Goal: Task Accomplishment & Management: Manage account settings

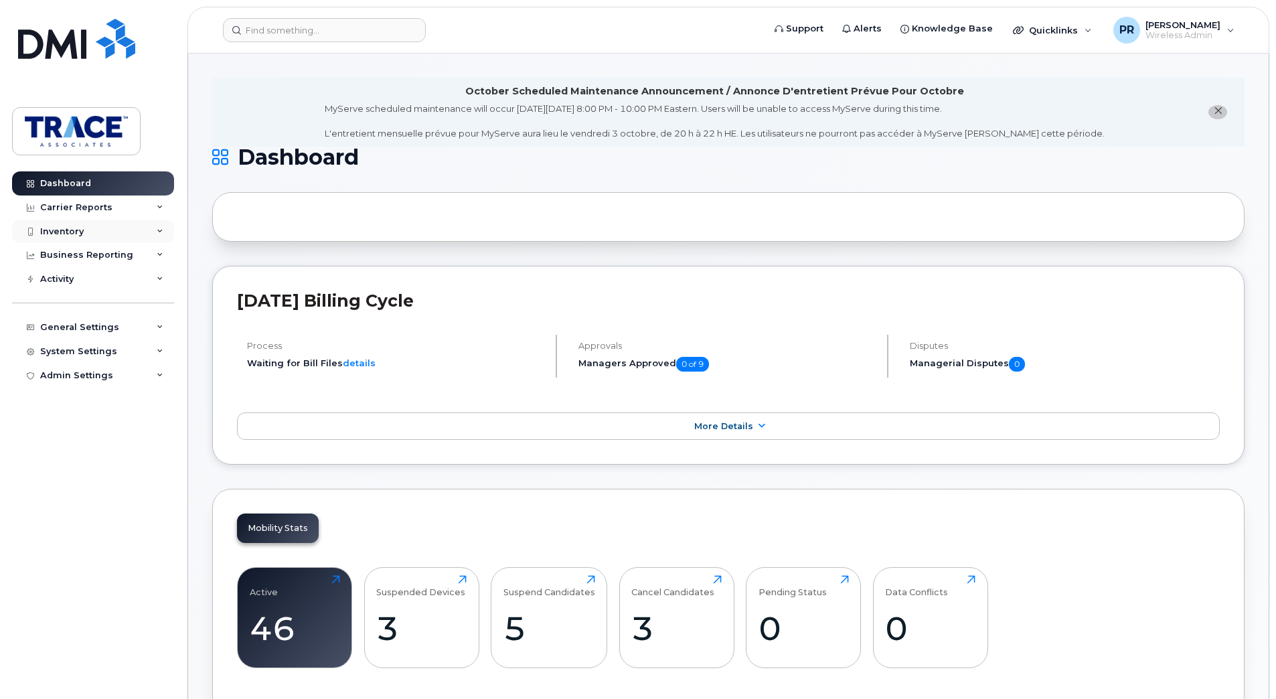
click at [62, 228] on div "Inventory" at bounding box center [62, 231] width 44 height 11
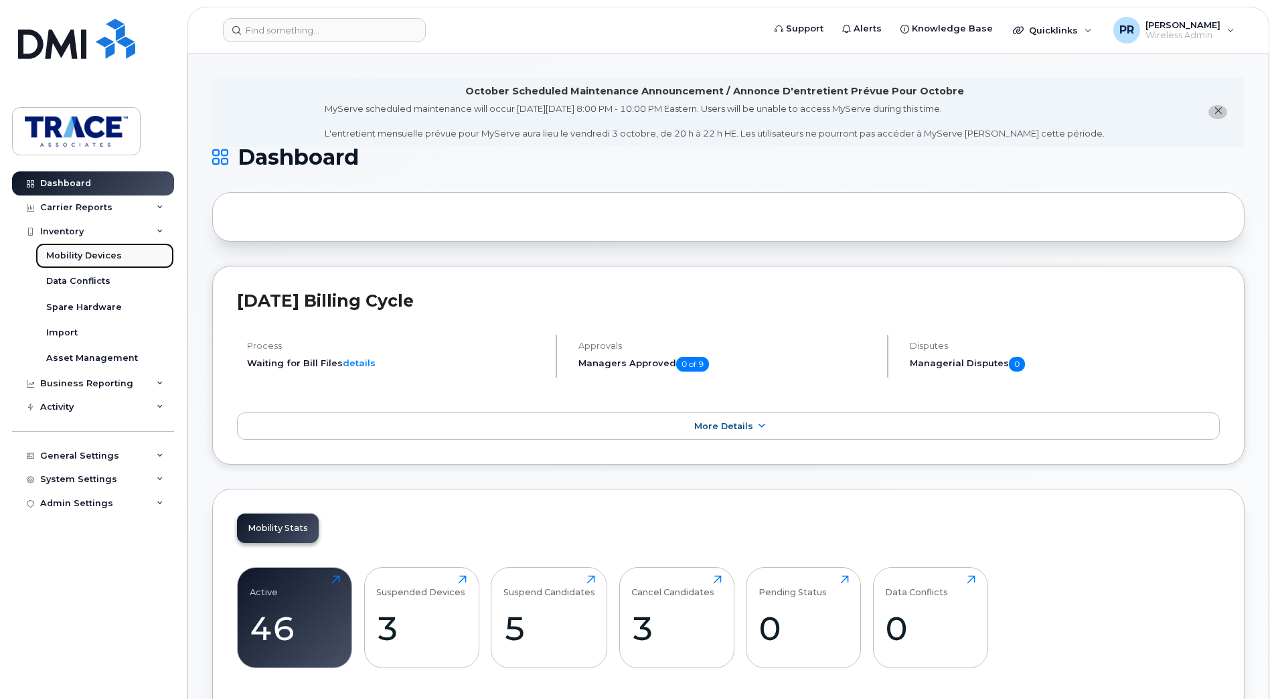
click at [65, 252] on div "Mobility Devices" at bounding box center [84, 256] width 76 height 12
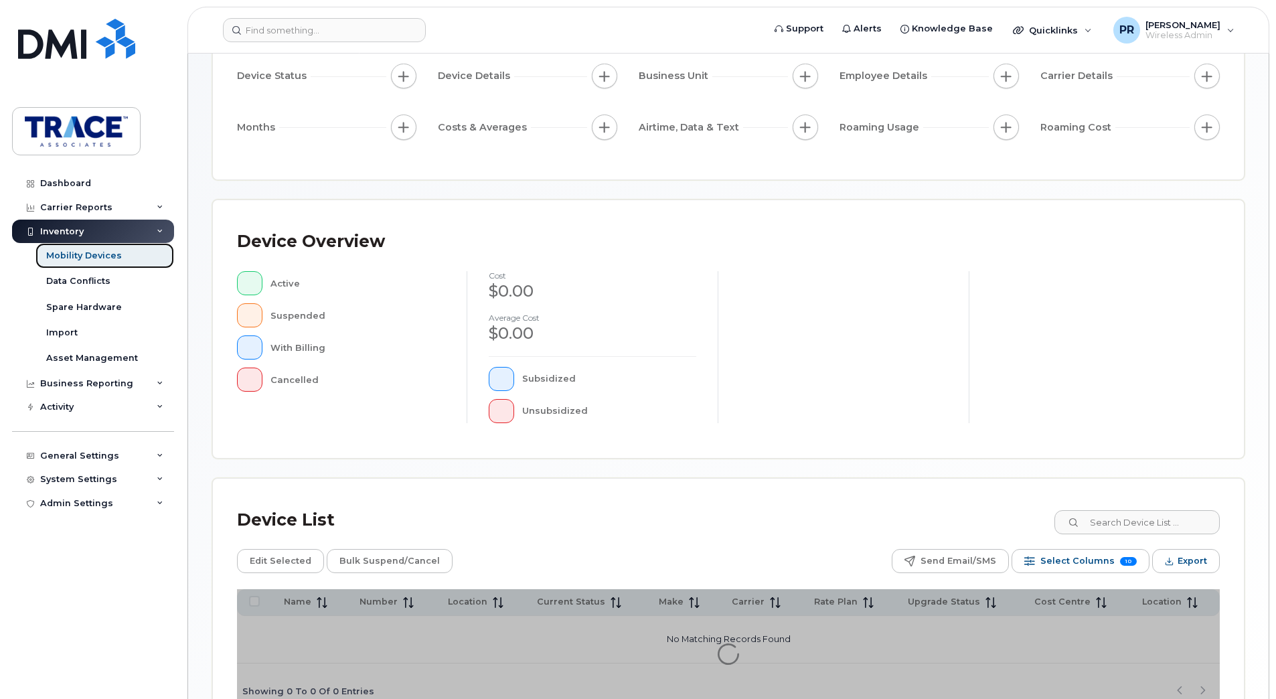
scroll to position [222, 0]
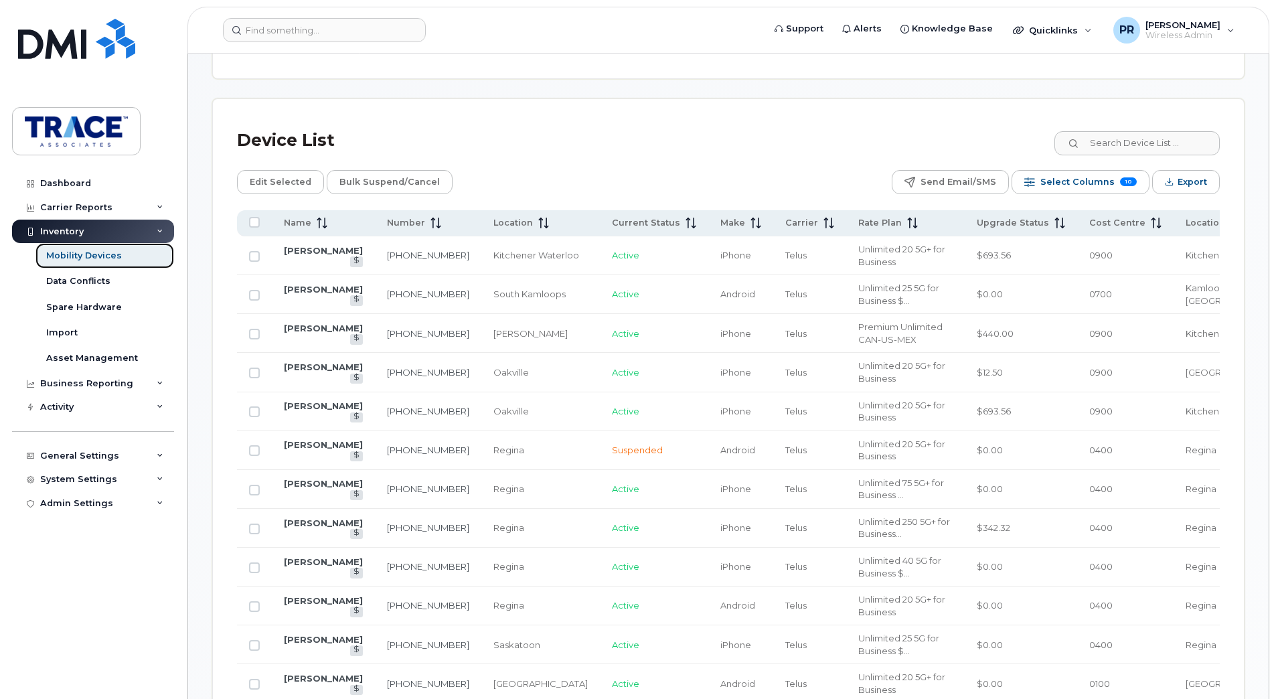
scroll to position [556, 0]
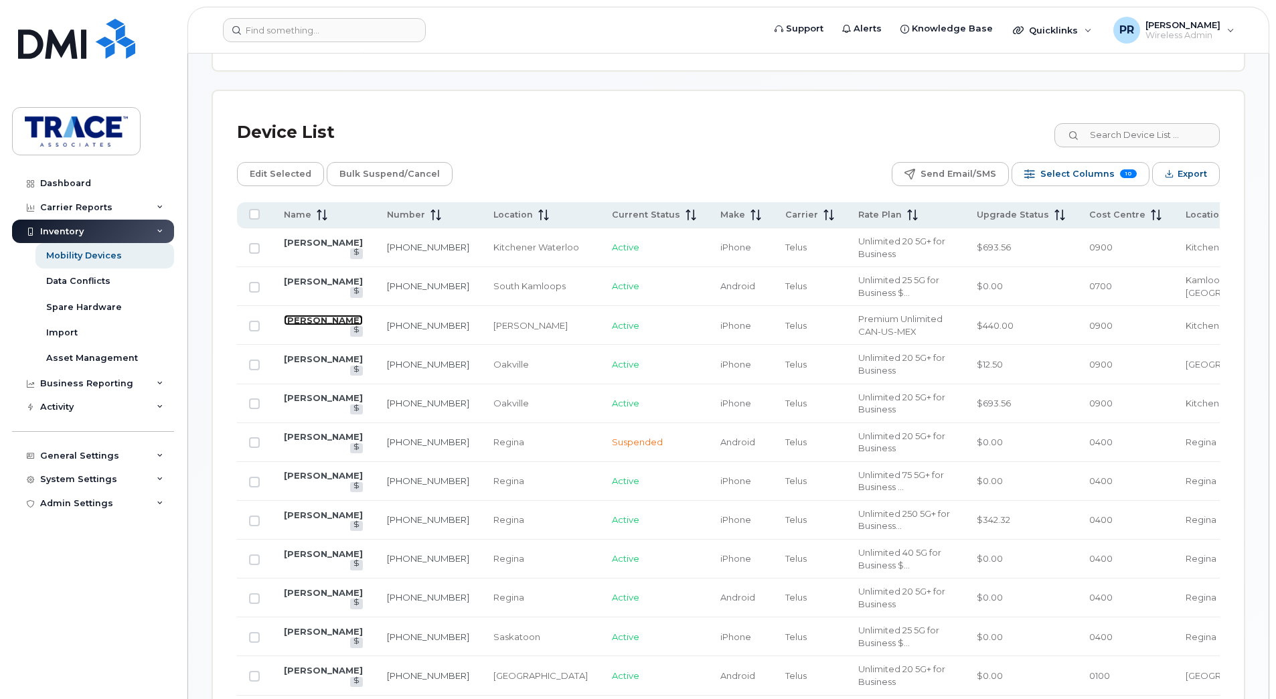
click at [313, 325] on link "Carly Northey" at bounding box center [323, 320] width 79 height 11
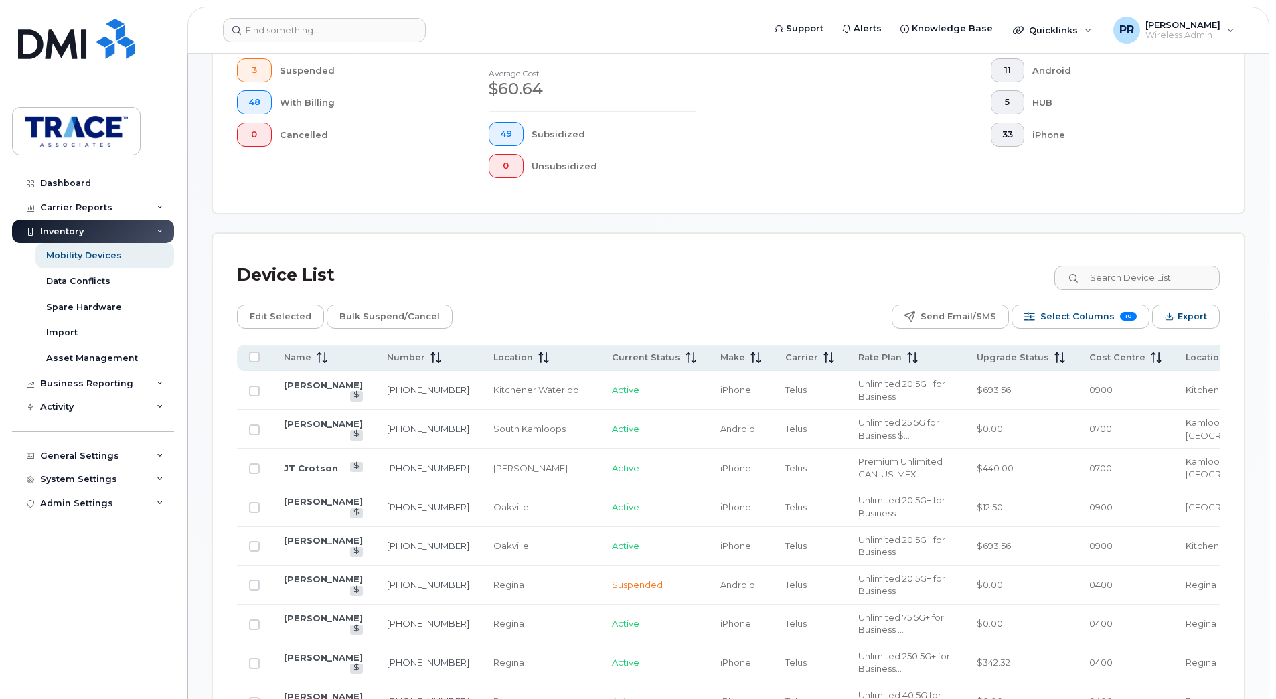
scroll to position [469, 0]
